Goal: Transaction & Acquisition: Subscribe to service/newsletter

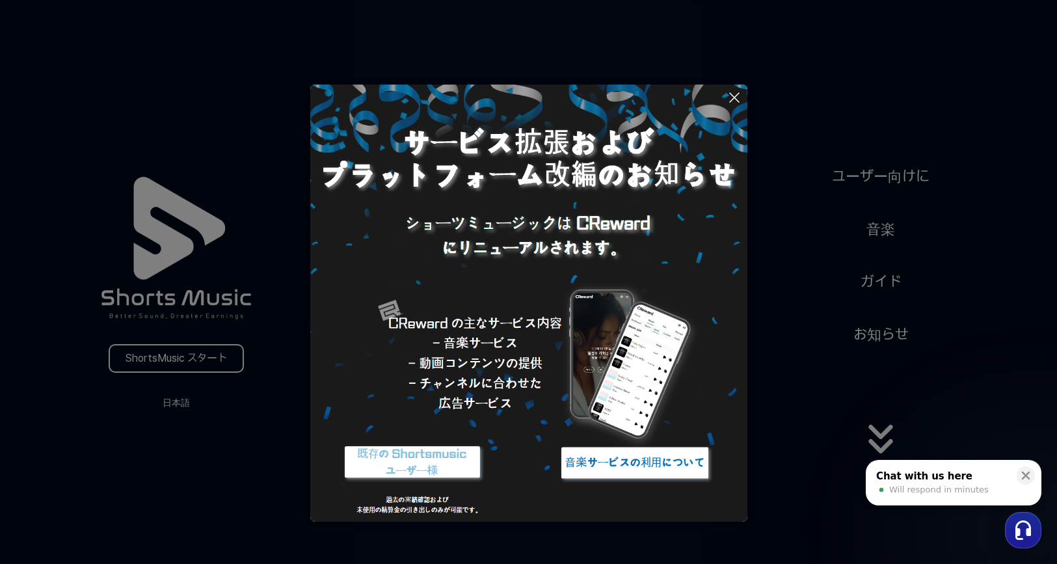
click at [640, 463] on img at bounding box center [635, 463] width 163 height 49
click at [158, 363] on button at bounding box center [528, 282] width 1057 height 564
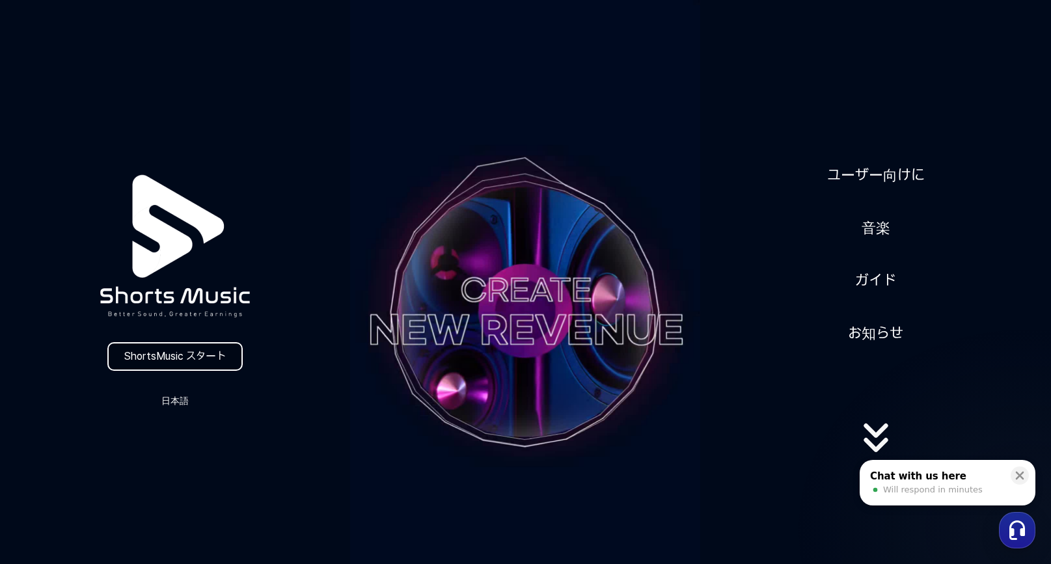
click at [158, 364] on link "ShortsMusic スタート" at bounding box center [174, 356] width 135 height 29
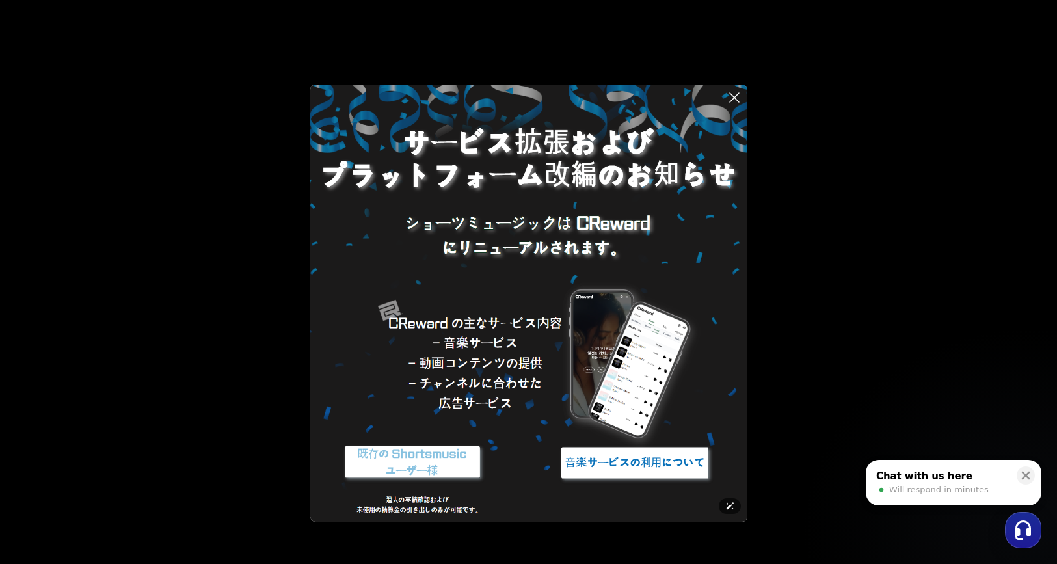
click at [502, 167] on img at bounding box center [528, 303] width 437 height 437
click at [733, 96] on icon at bounding box center [735, 98] width 16 height 16
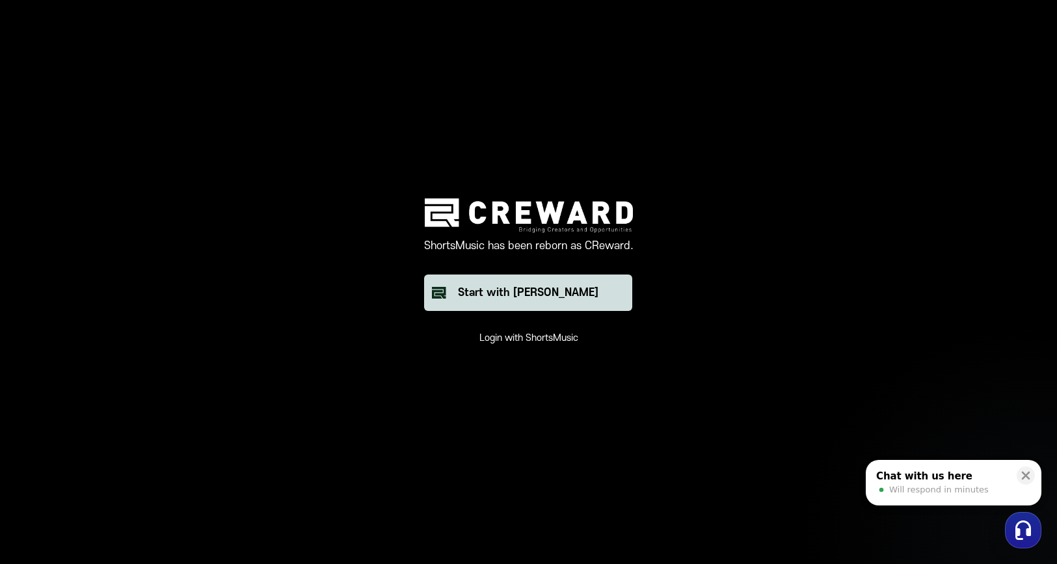
click at [513, 292] on div "Start with [PERSON_NAME]" at bounding box center [528, 293] width 141 height 16
